Goal: Find specific page/section: Find specific page/section

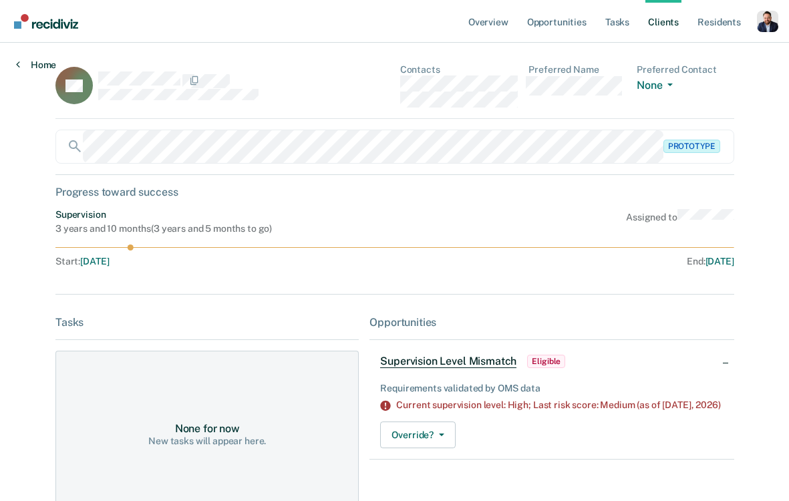
click at [44, 64] on link "Home" at bounding box center [36, 65] width 40 height 12
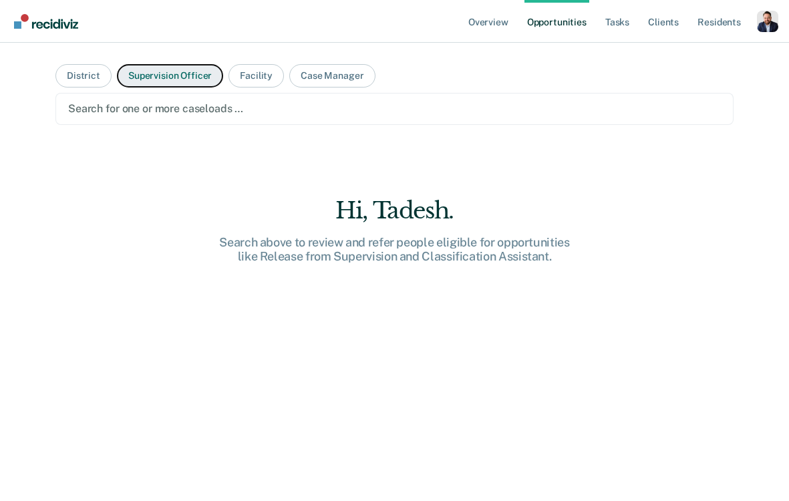
click at [170, 80] on button "Supervision Officer" at bounding box center [170, 75] width 106 height 23
click at [172, 104] on div at bounding box center [394, 108] width 653 height 15
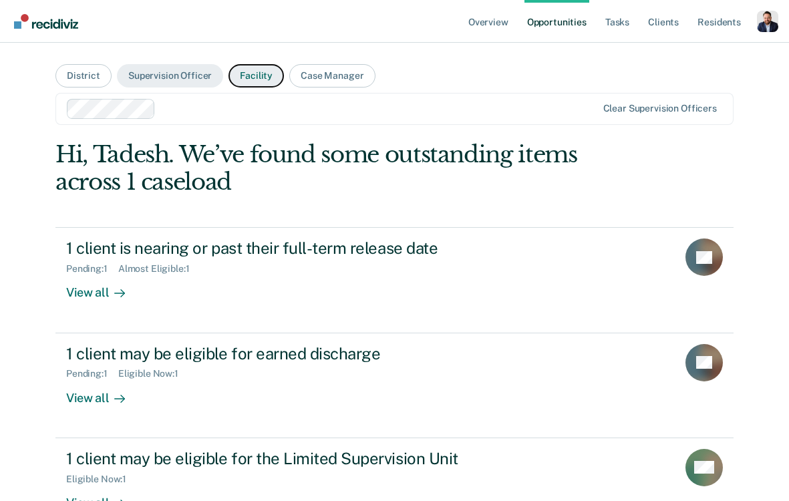
click at [246, 82] on button "Facility" at bounding box center [256, 75] width 55 height 23
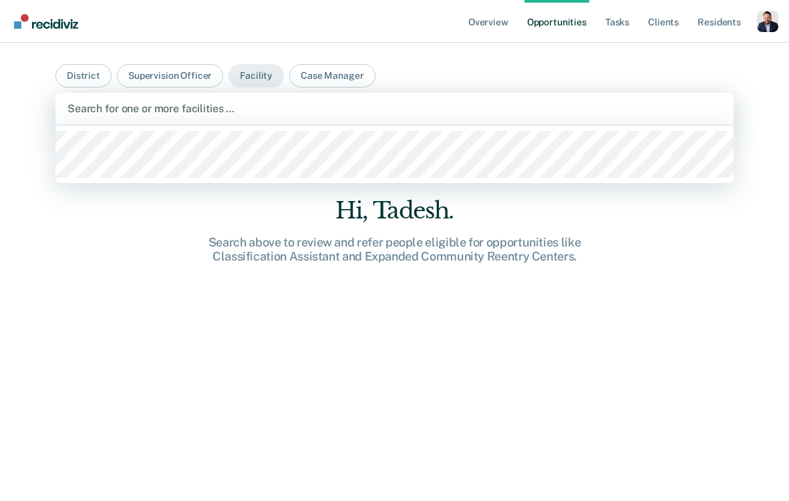
click at [181, 111] on div at bounding box center [395, 108] width 654 height 15
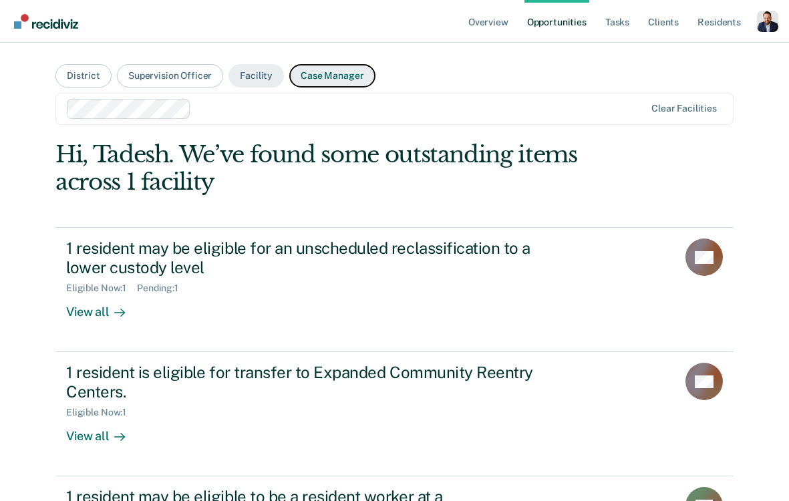
click at [325, 68] on button "Case Manager" at bounding box center [332, 75] width 86 height 23
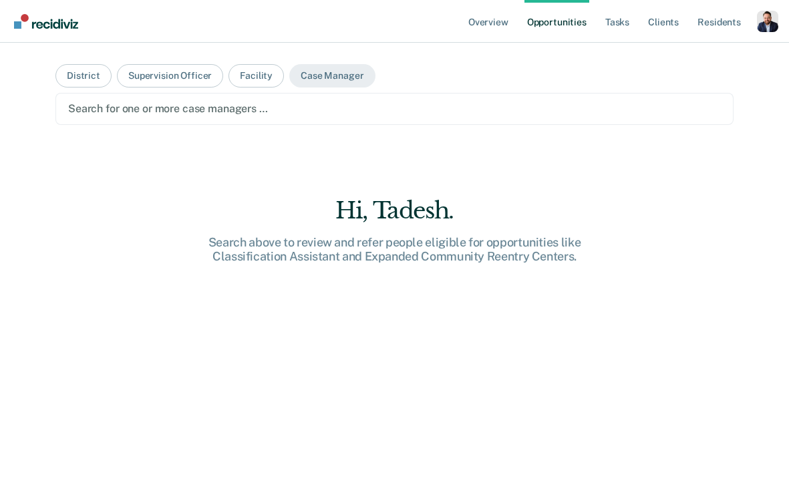
click at [165, 110] on div at bounding box center [394, 108] width 653 height 15
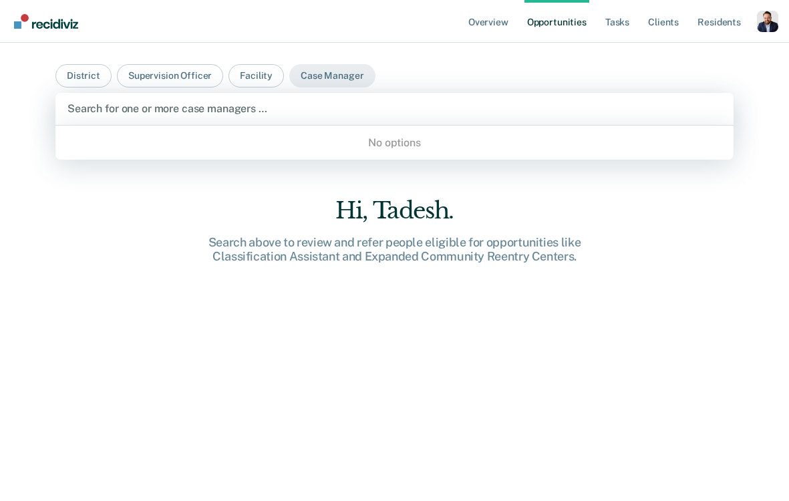
click at [161, 142] on div "No options" at bounding box center [394, 142] width 678 height 23
click at [259, 69] on button "Facility" at bounding box center [256, 75] width 55 height 23
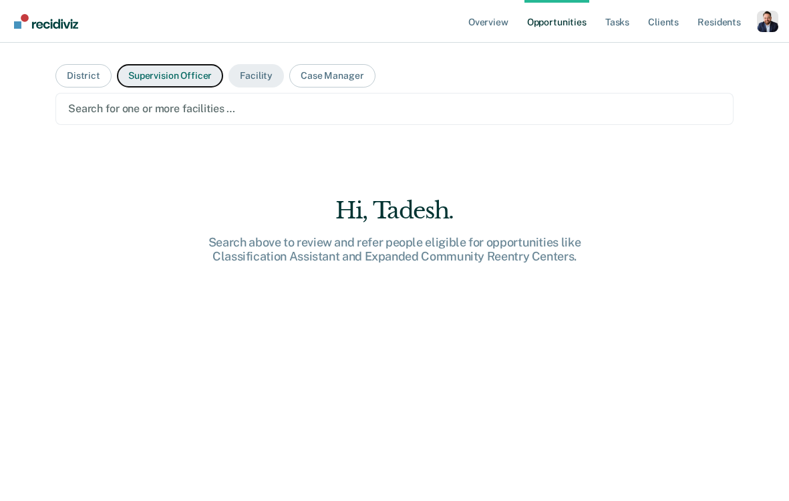
click at [188, 75] on button "Supervision Officer" at bounding box center [170, 75] width 106 height 23
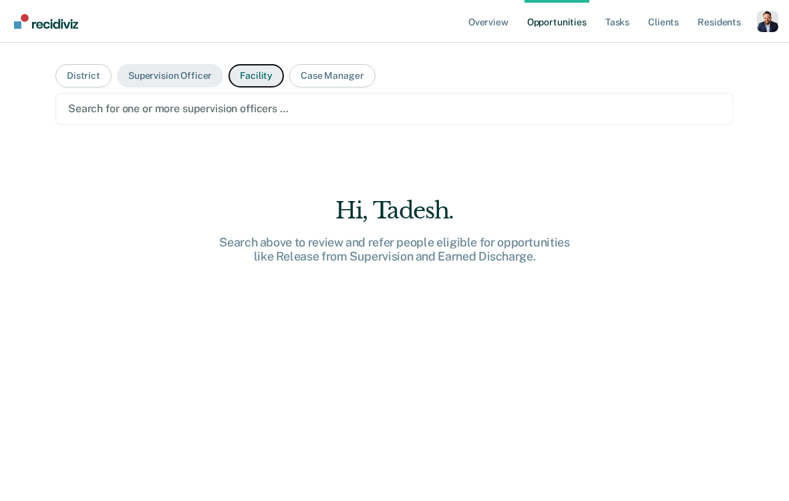
click at [239, 74] on button "Facility" at bounding box center [256, 75] width 55 height 23
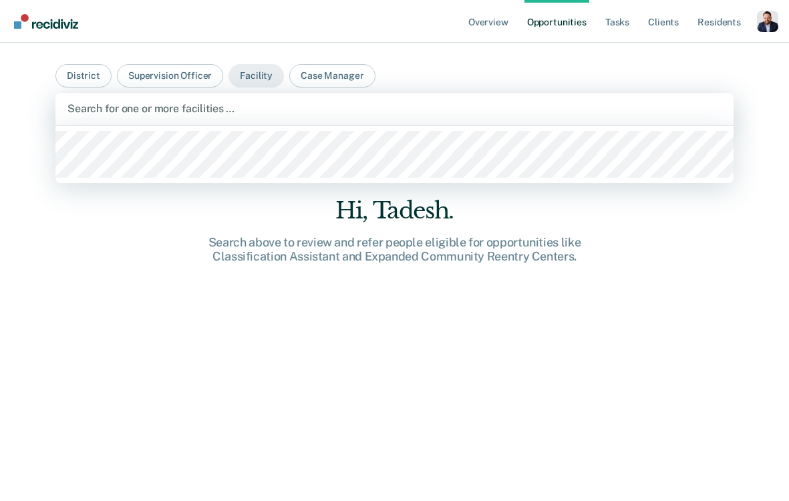
click at [239, 109] on div at bounding box center [395, 108] width 654 height 15
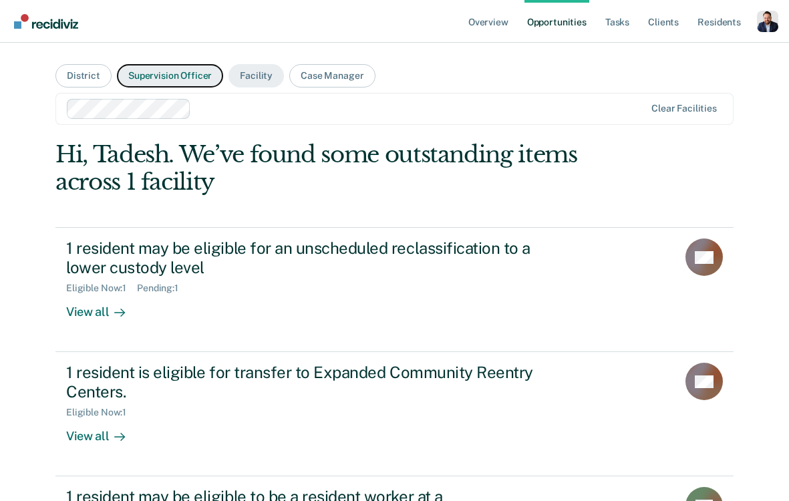
click at [169, 80] on button "Supervision Officer" at bounding box center [170, 75] width 106 height 23
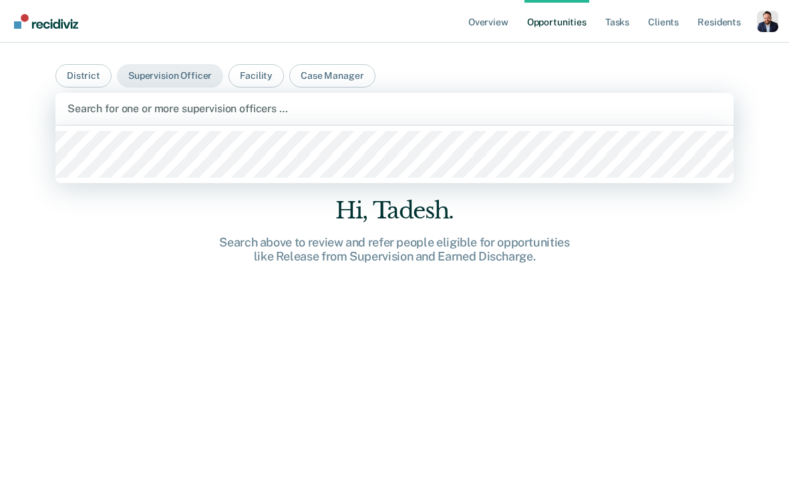
click at [198, 110] on div at bounding box center [395, 108] width 654 height 15
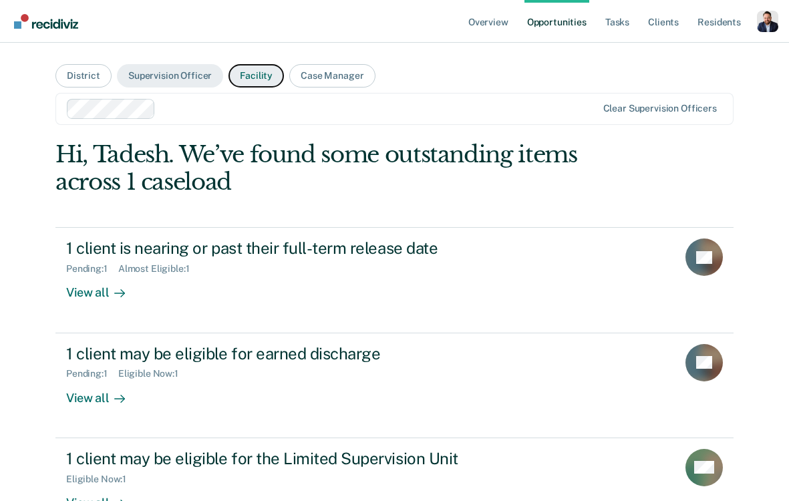
click at [243, 77] on button "Facility" at bounding box center [256, 75] width 55 height 23
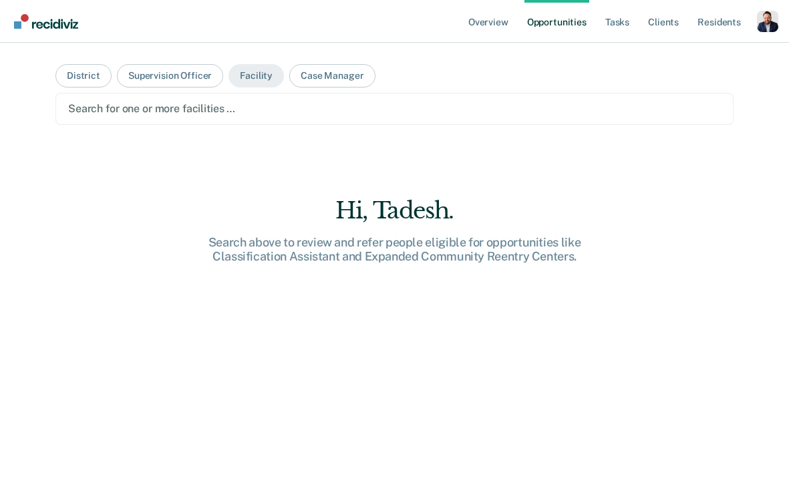
click at [150, 112] on div at bounding box center [394, 108] width 653 height 15
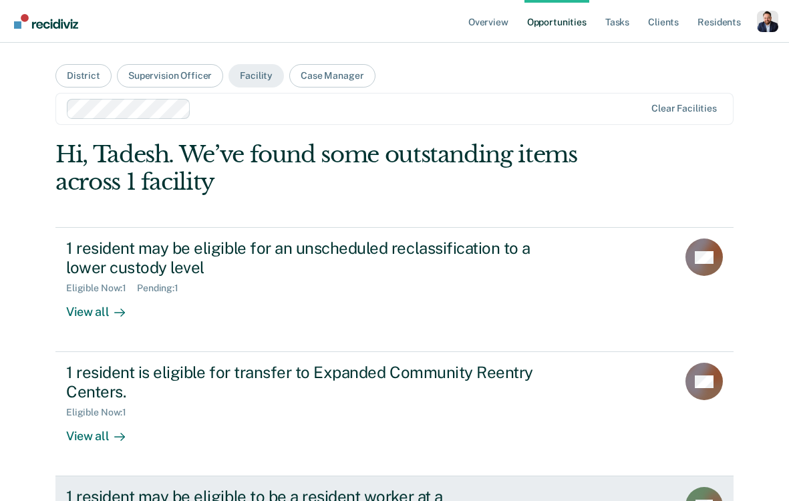
scroll to position [15, 0]
